Goal: Information Seeking & Learning: Understand process/instructions

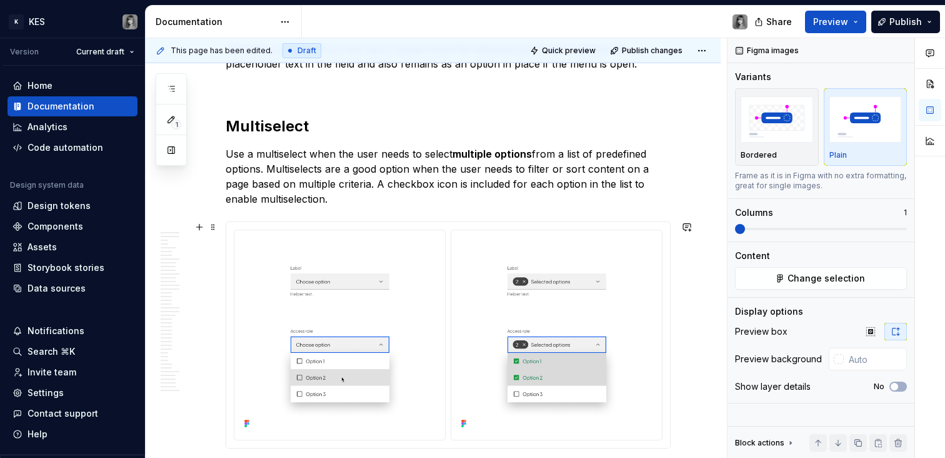
scroll to position [3045, 0]
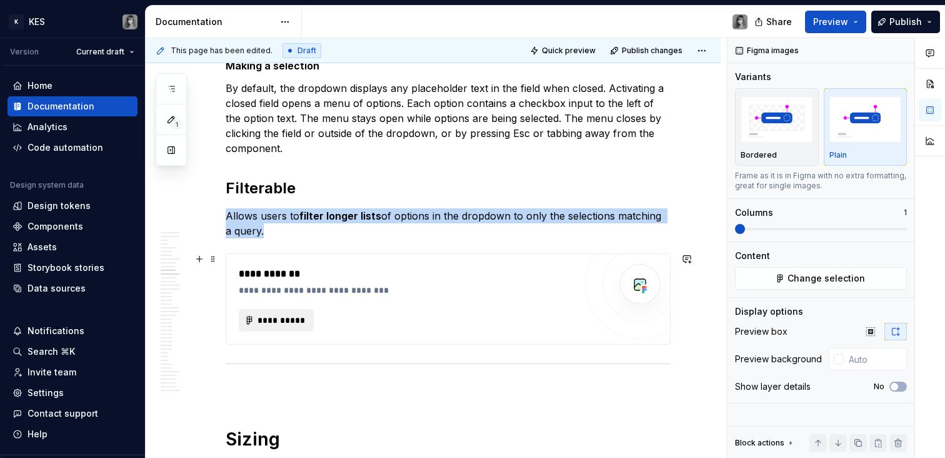
click at [282, 326] on button "**********" at bounding box center [276, 320] width 75 height 23
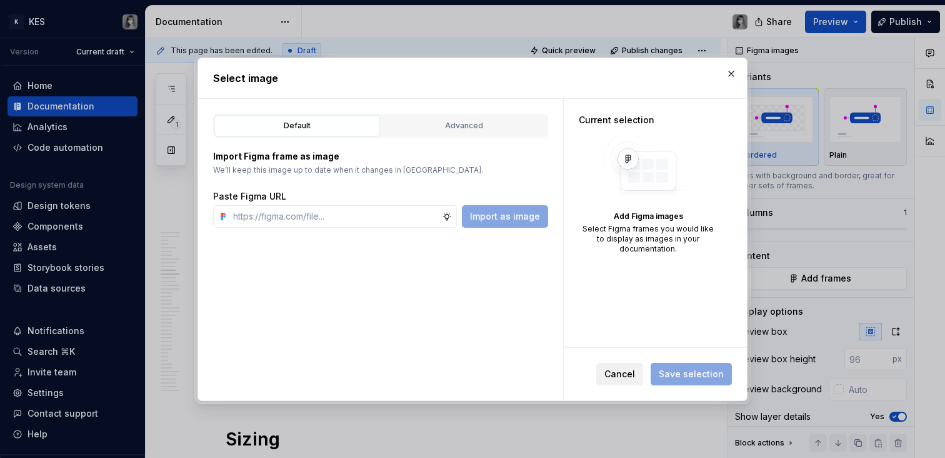
click at [623, 370] on span "Cancel" at bounding box center [620, 374] width 31 height 13
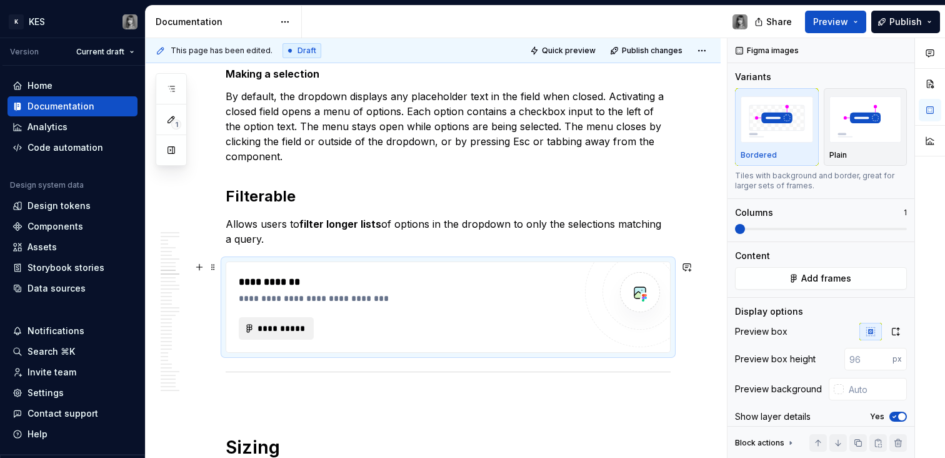
scroll to position [3041, 0]
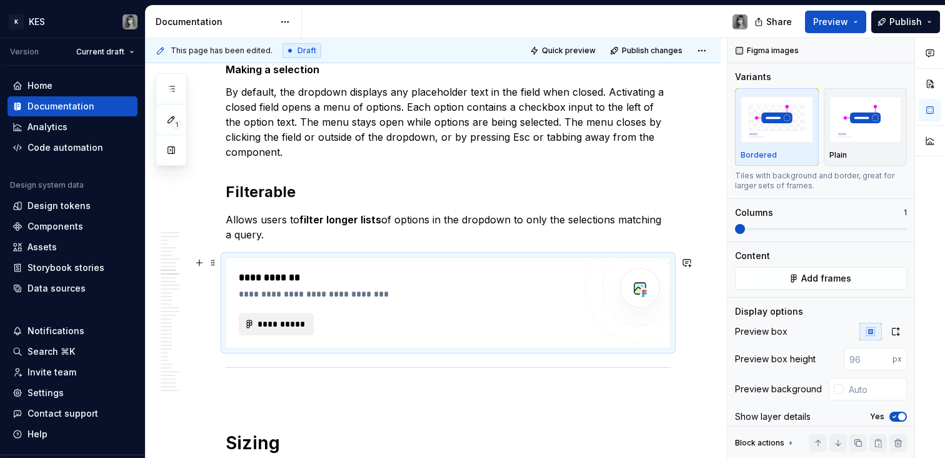
click at [291, 322] on span "**********" at bounding box center [281, 324] width 49 height 13
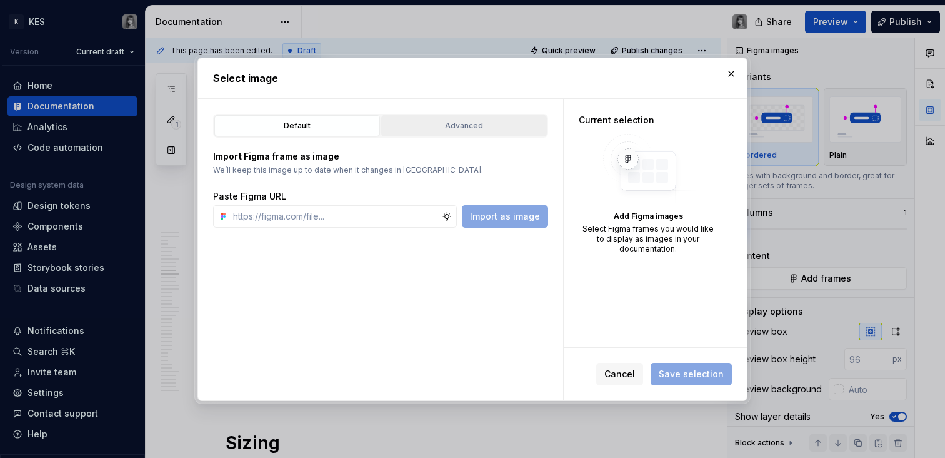
click at [451, 136] on button "Advanced" at bounding box center [464, 125] width 166 height 21
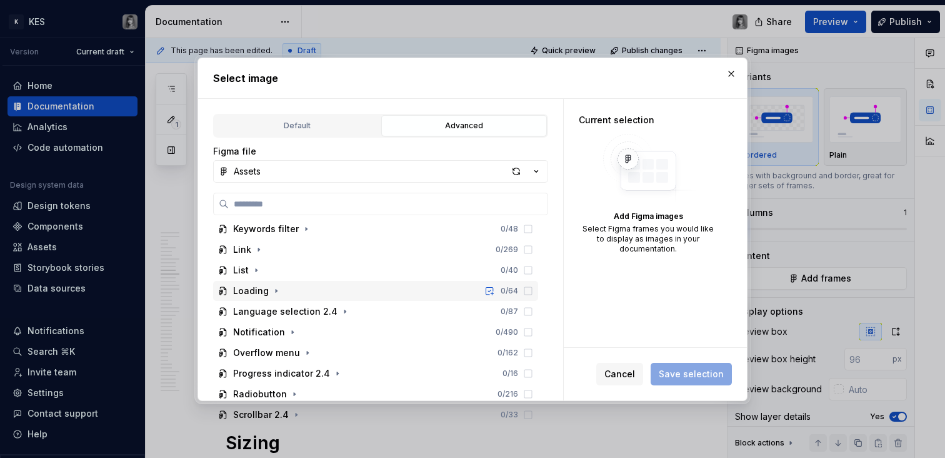
scroll to position [245, 0]
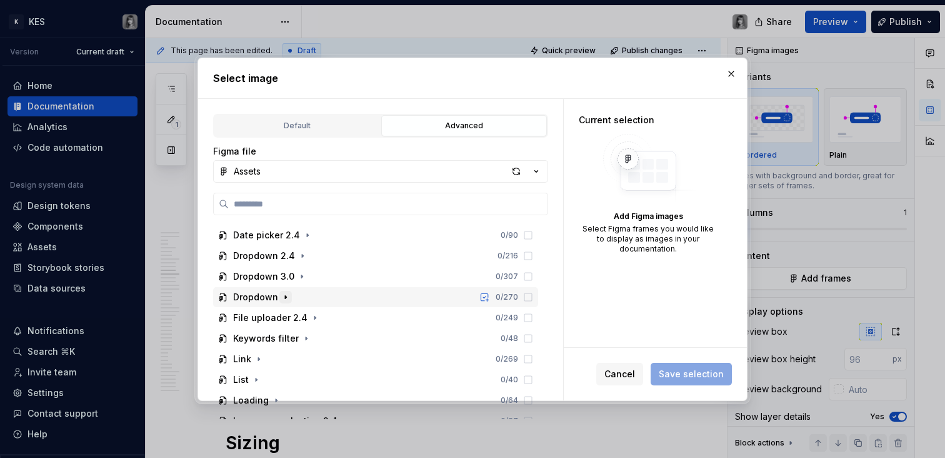
click at [286, 299] on icon "button" at bounding box center [286, 297] width 10 height 10
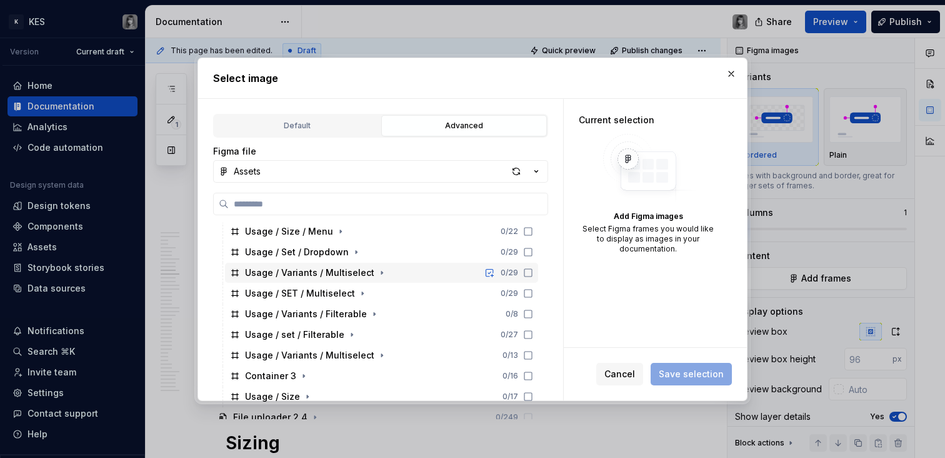
scroll to position [408, 0]
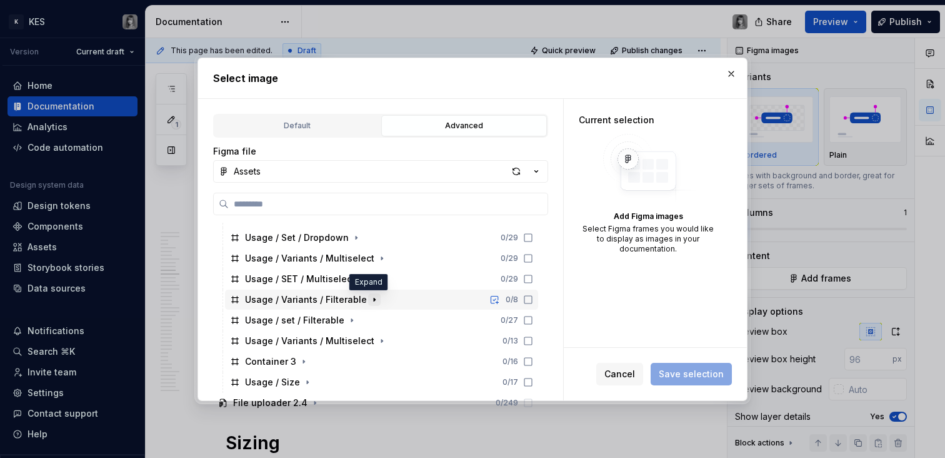
click at [374, 299] on icon "button" at bounding box center [374, 299] width 1 height 3
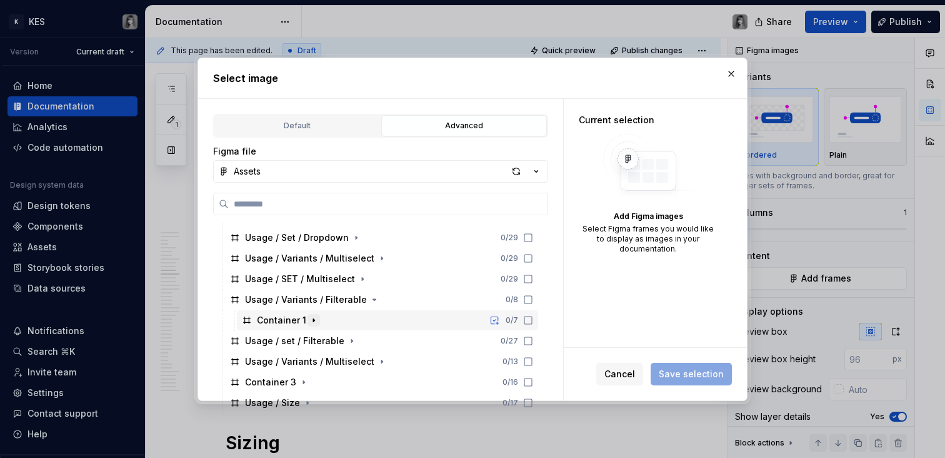
click at [312, 318] on icon "button" at bounding box center [314, 320] width 10 height 10
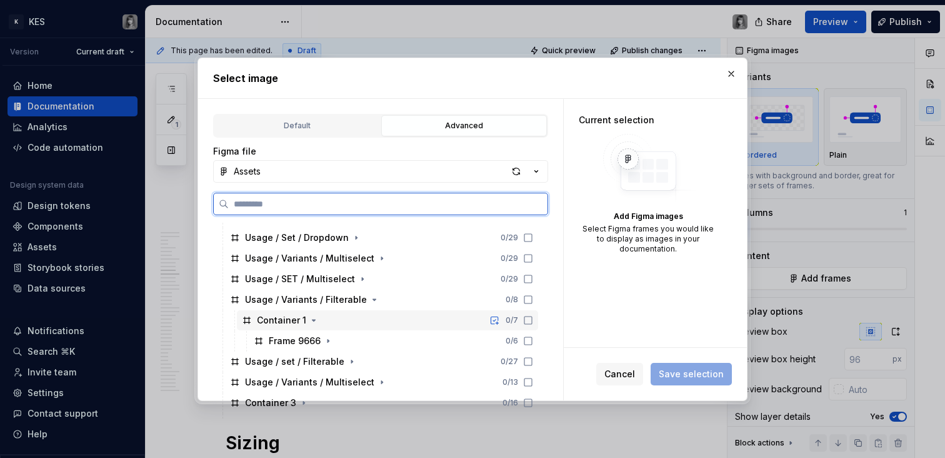
click at [290, 321] on div "Container 1" at bounding box center [281, 320] width 49 height 13
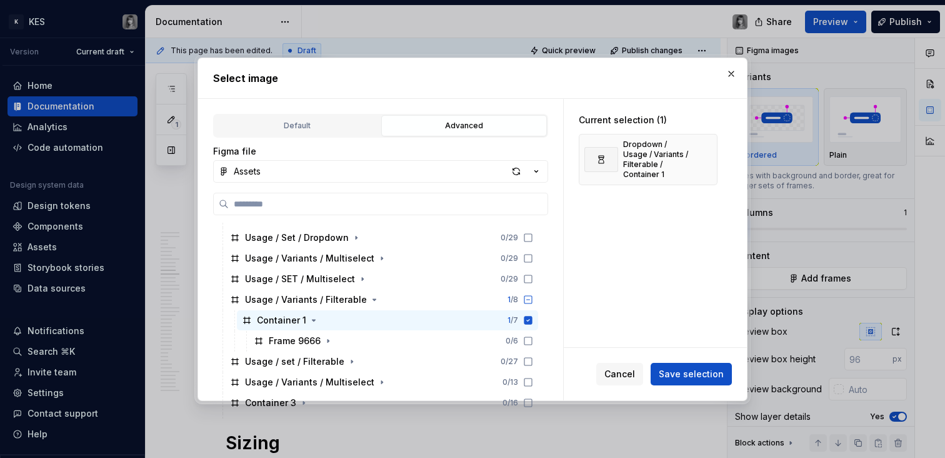
click at [710, 372] on span "Save selection" at bounding box center [691, 374] width 65 height 13
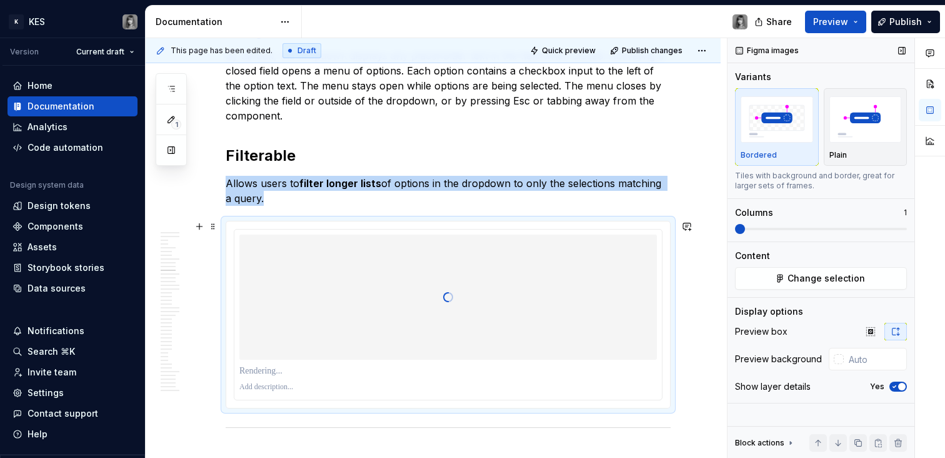
scroll to position [3080, 0]
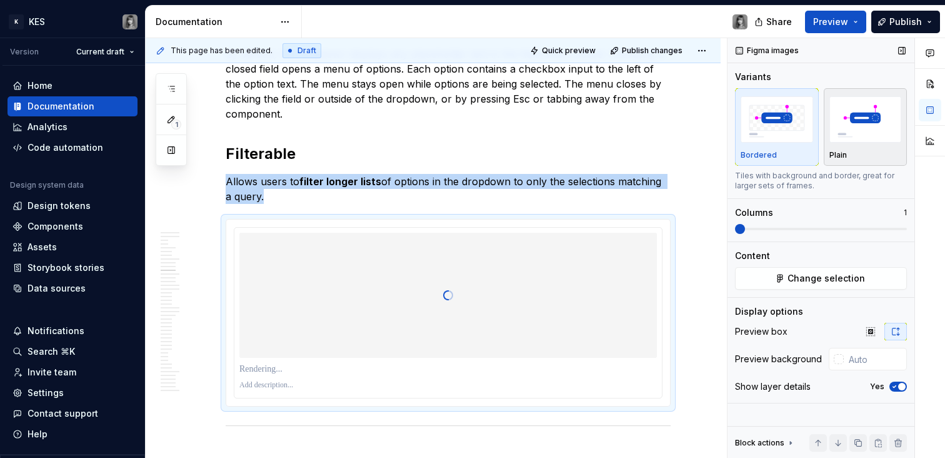
click at [879, 146] on div "Plain" at bounding box center [866, 127] width 73 height 66
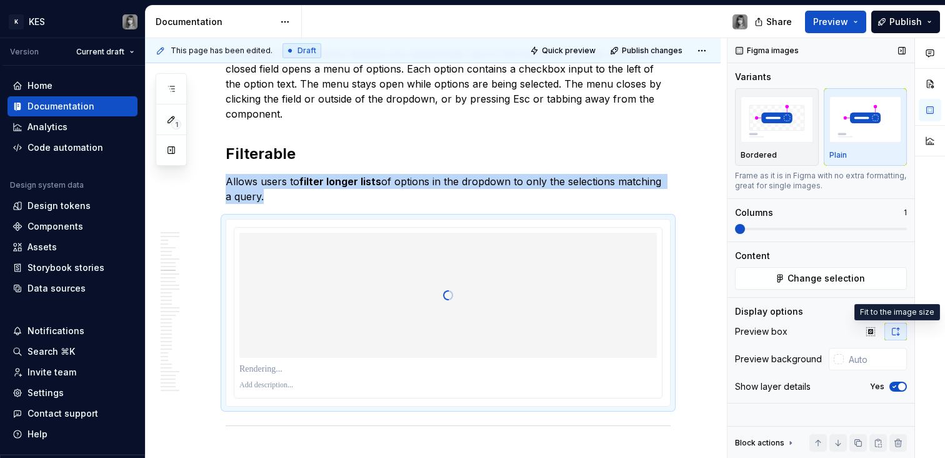
click at [901, 328] on button "button" at bounding box center [896, 332] width 23 height 18
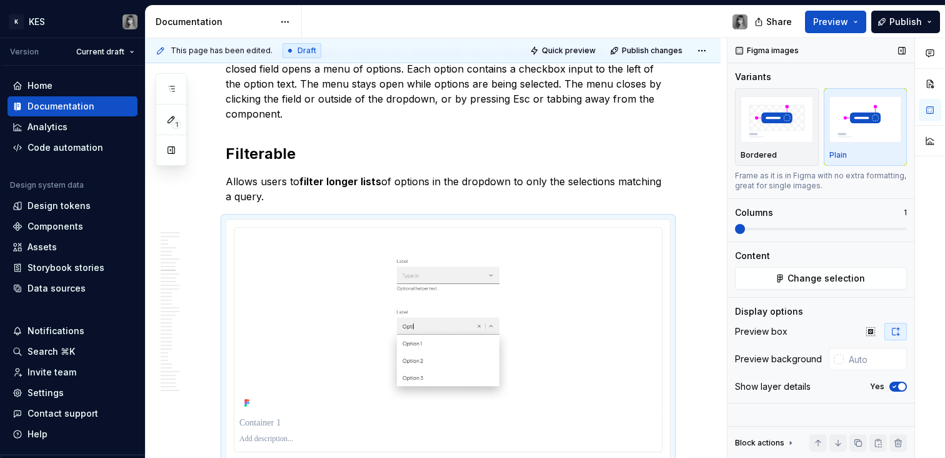
click at [883, 382] on label "Yes" at bounding box center [877, 386] width 14 height 10
click at [890, 382] on button "Yes" at bounding box center [899, 386] width 18 height 10
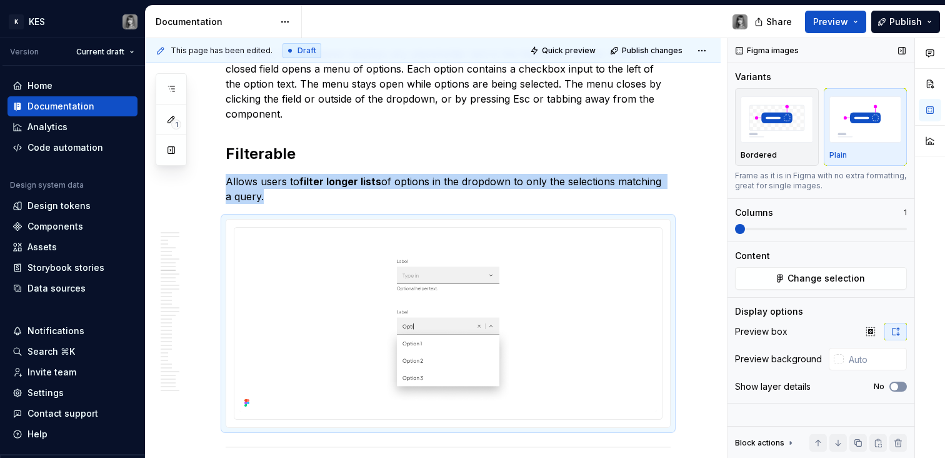
click at [896, 387] on span "button" at bounding box center [895, 387] width 8 height 8
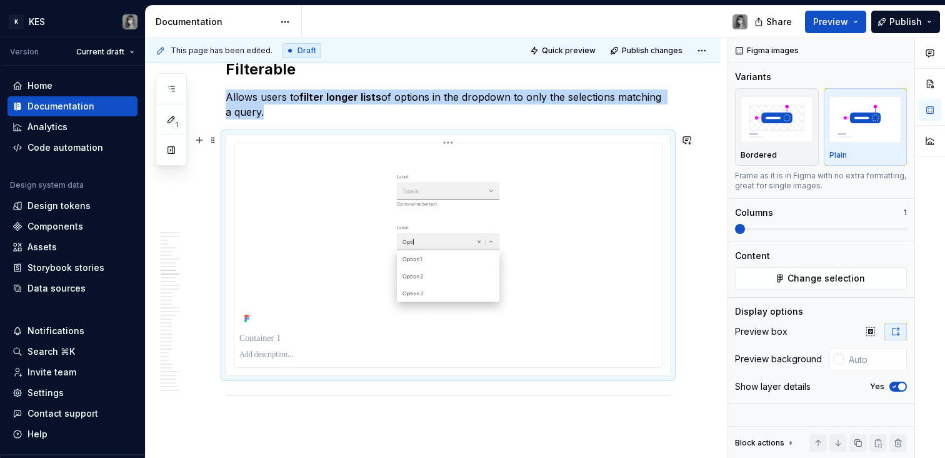
scroll to position [3171, 0]
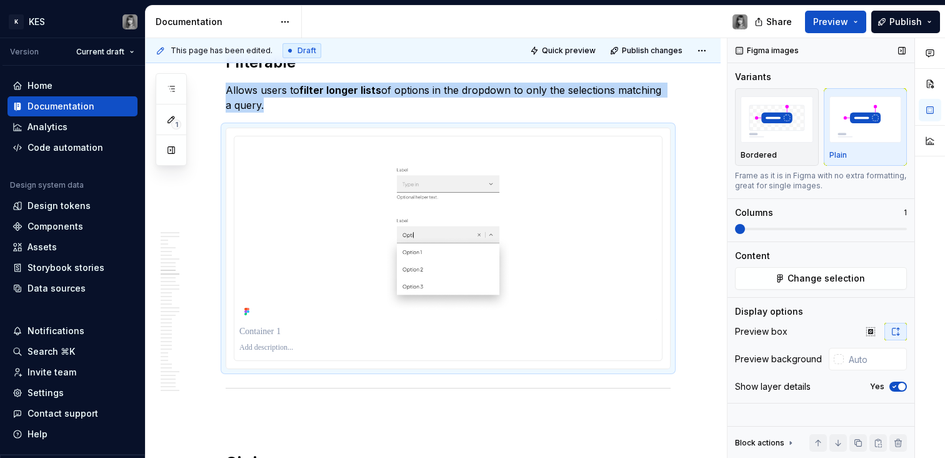
click at [905, 388] on span "button" at bounding box center [902, 387] width 8 height 8
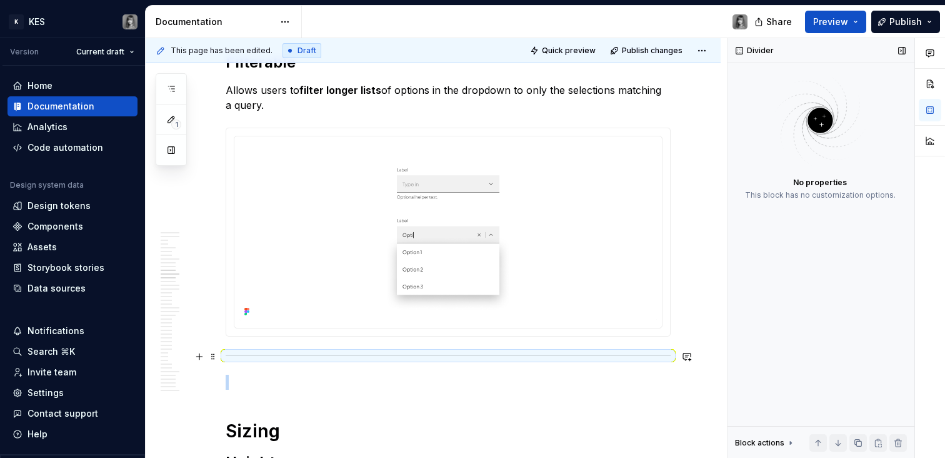
click at [241, 356] on div at bounding box center [448, 355] width 445 height 8
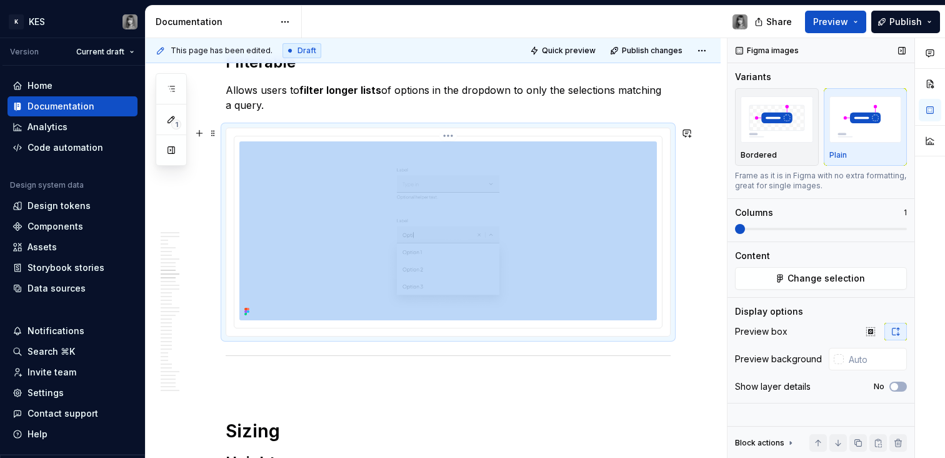
click at [264, 233] on img at bounding box center [448, 230] width 418 height 178
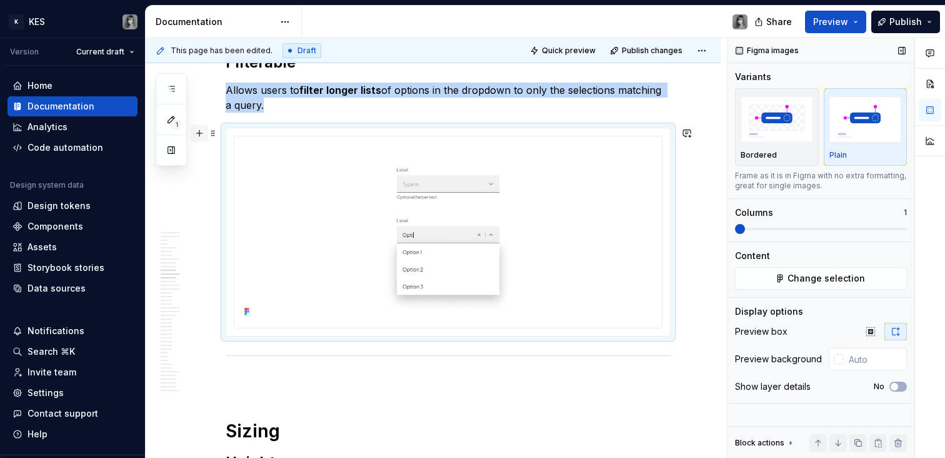
click at [202, 134] on button "button" at bounding box center [200, 133] width 18 height 18
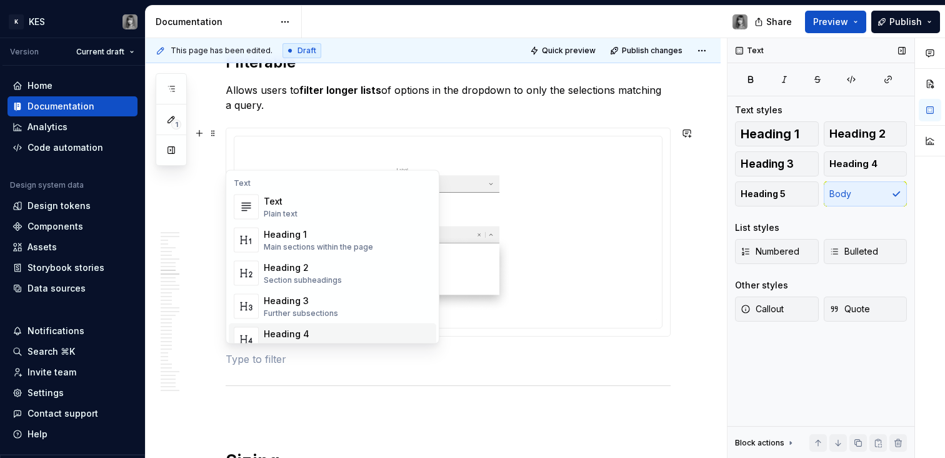
click at [264, 356] on p at bounding box center [448, 358] width 445 height 15
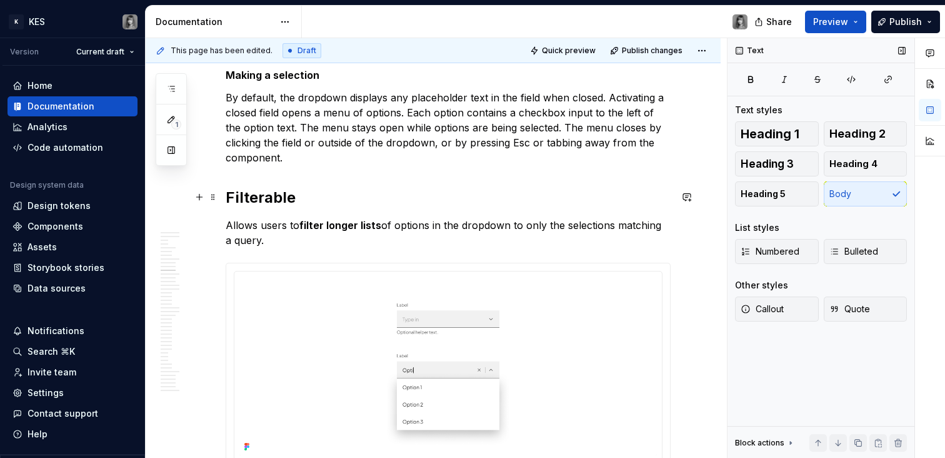
scroll to position [3195, 0]
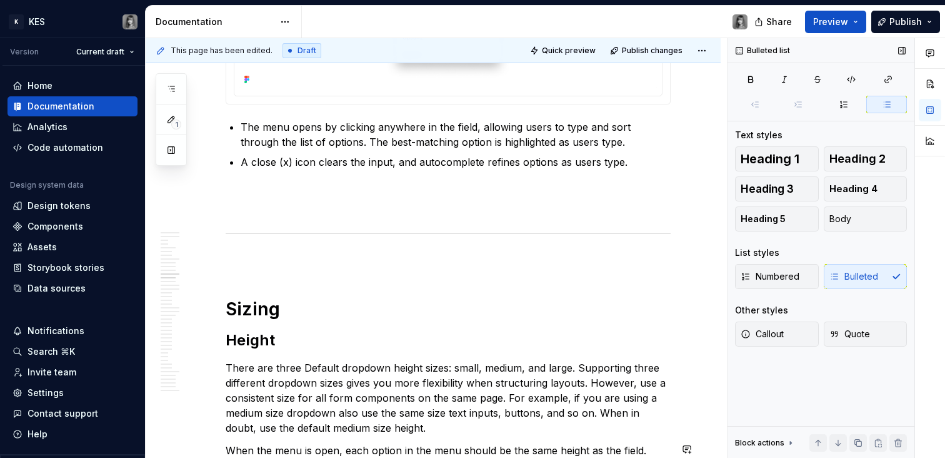
scroll to position [3384, 0]
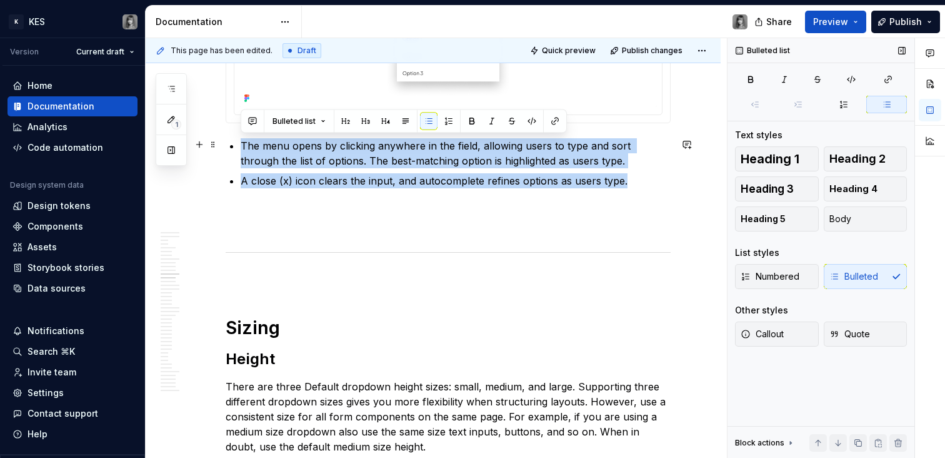
drag, startPoint x: 511, startPoint y: 182, endPoint x: 219, endPoint y: 147, distance: 294.0
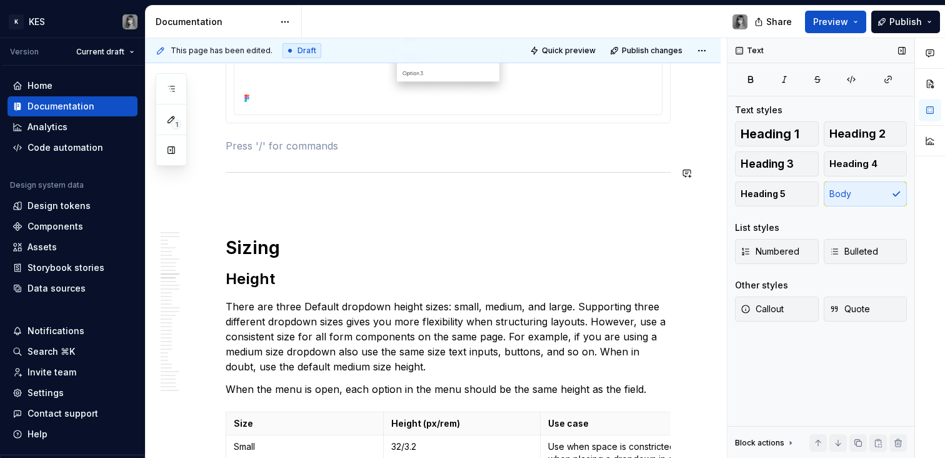
scroll to position [3259, 0]
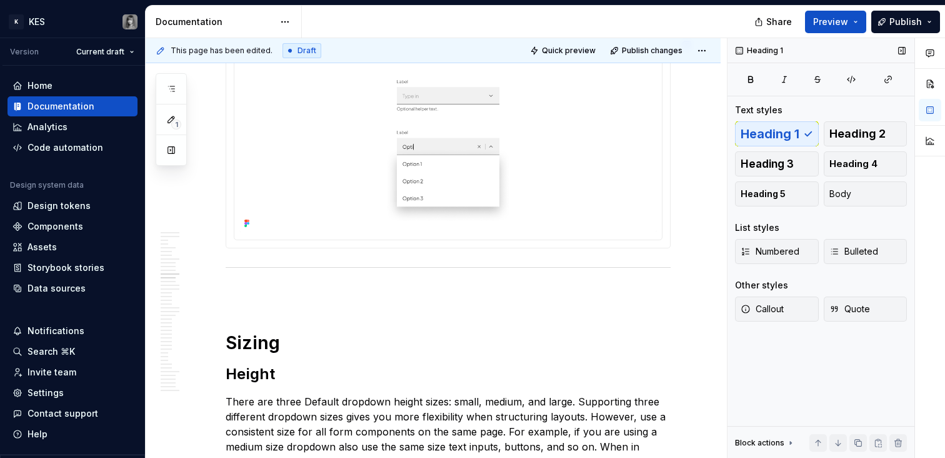
type textarea "*"
